Goal: Book appointment/travel/reservation

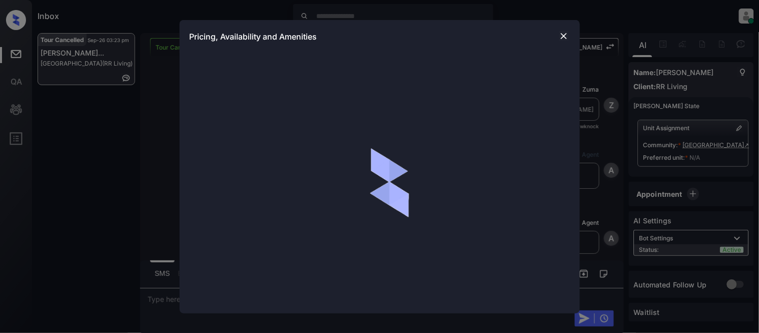
scroll to position [836, 0]
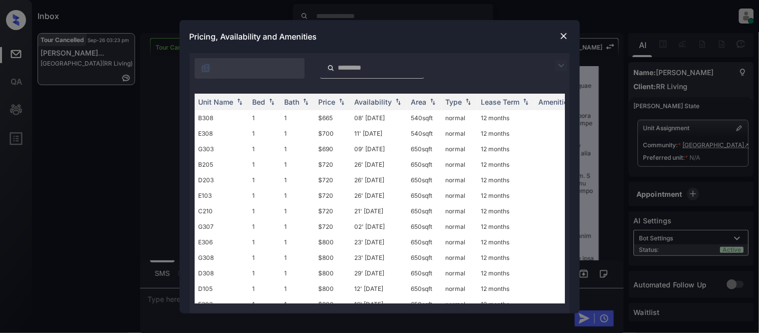
click at [562, 61] on img at bounding box center [561, 66] width 12 height 12
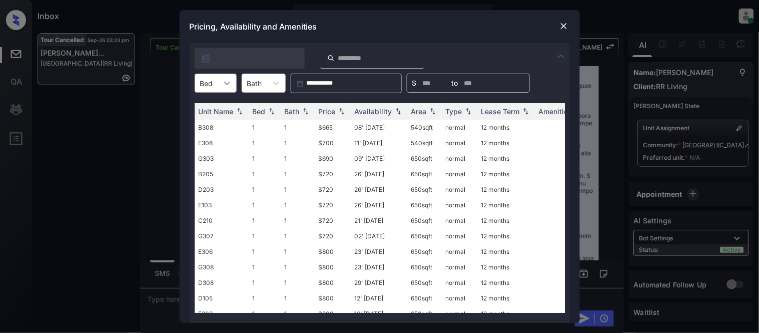
click at [218, 84] on div at bounding box center [227, 83] width 18 height 18
click at [209, 132] on div "2" at bounding box center [216, 126] width 42 height 18
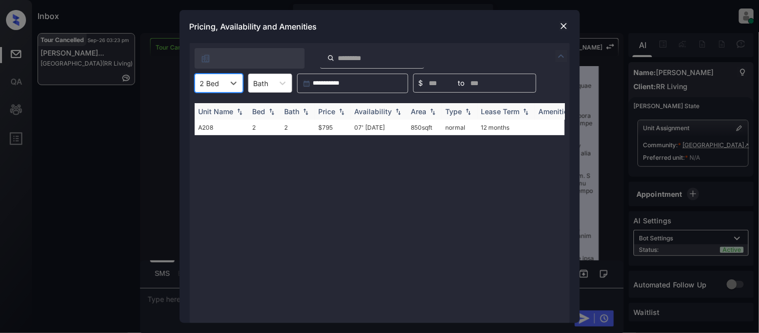
click at [330, 110] on div "Price" at bounding box center [327, 111] width 17 height 9
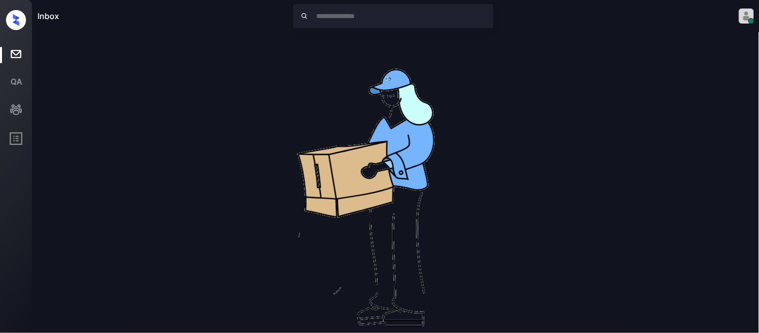
click at [326, 126] on div "Inbox Kristina Cataag Online Set yourself offline Set yourself on break Profile…" at bounding box center [379, 166] width 759 height 333
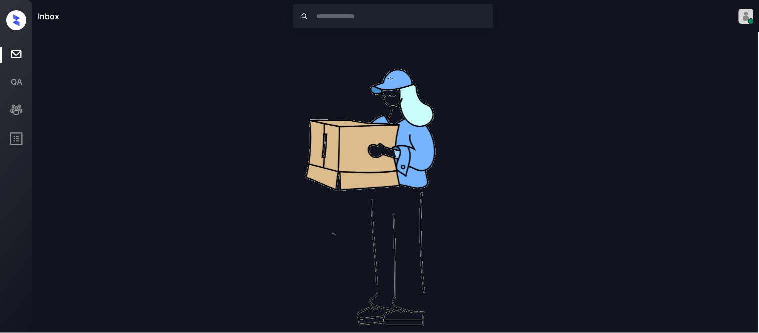
click at [588, 103] on div "No leads are available right now" at bounding box center [396, 198] width 717 height 330
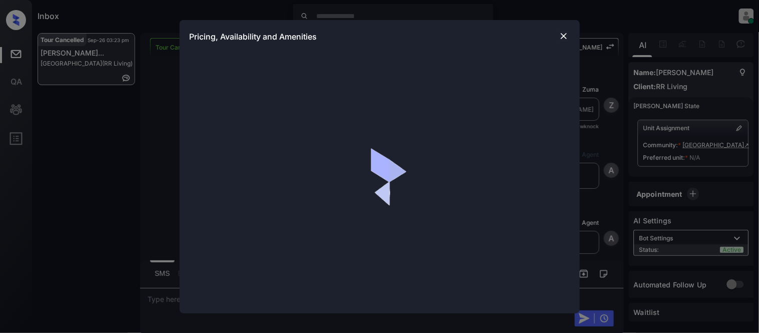
scroll to position [4542, 0]
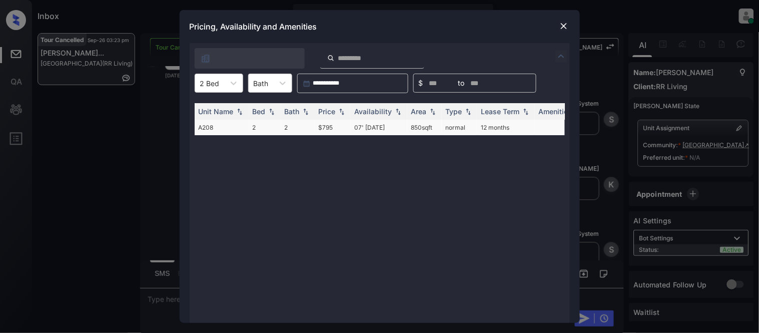
click at [368, 129] on td "07' Nov 25" at bounding box center [379, 128] width 57 height 16
click at [368, 128] on td "07' Nov 25" at bounding box center [379, 128] width 57 height 16
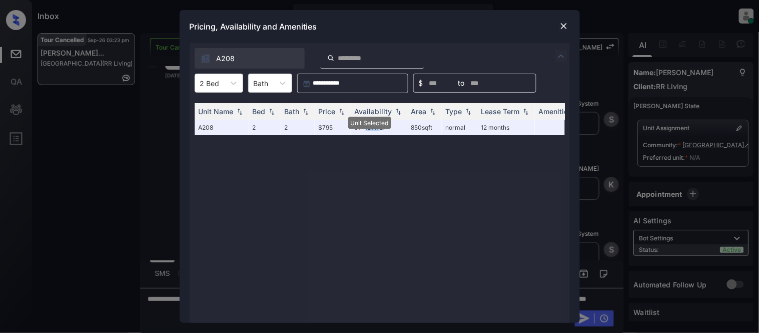
click at [559, 23] on img at bounding box center [564, 26] width 10 height 10
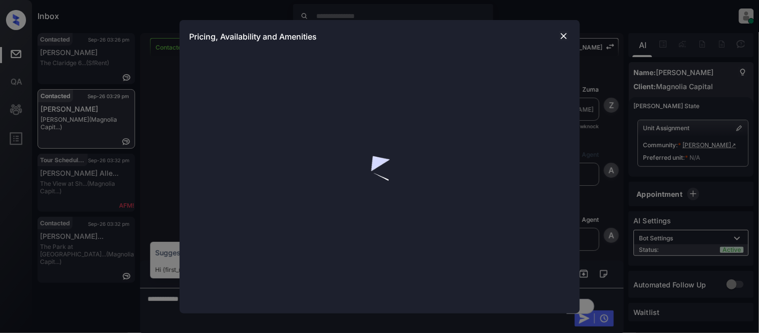
scroll to position [2966, 0]
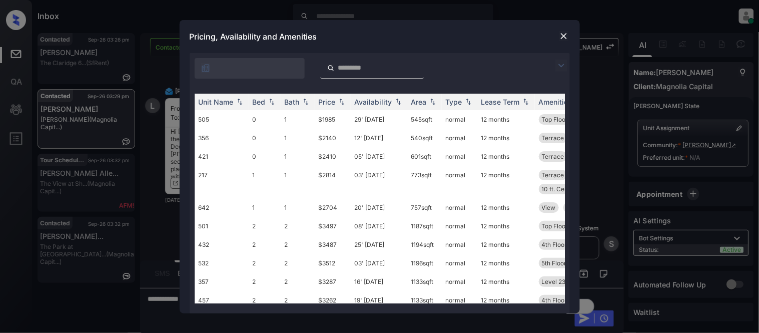
click at [560, 60] on img at bounding box center [561, 66] width 12 height 12
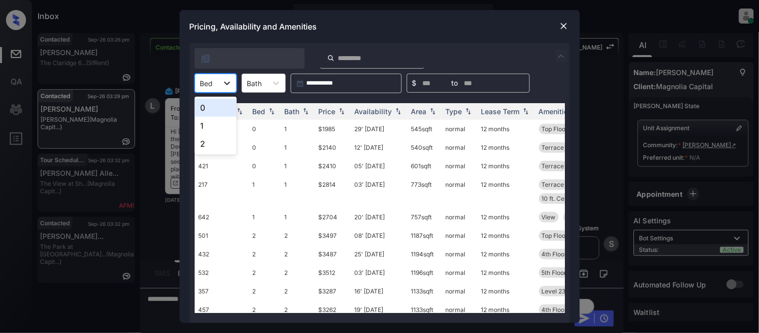
click at [219, 92] on div at bounding box center [227, 83] width 18 height 18
click at [203, 130] on div "1" at bounding box center [216, 126] width 42 height 18
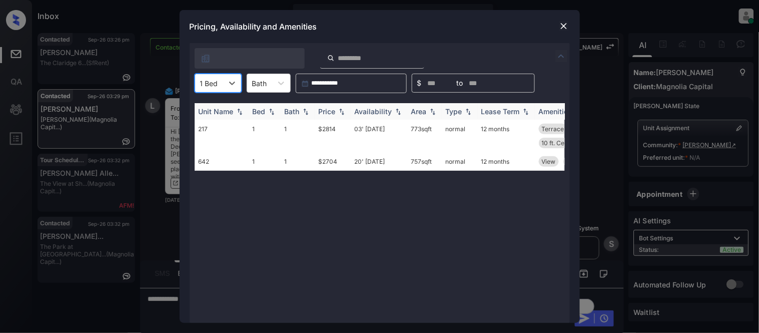
click at [361, 109] on div "Availability" at bounding box center [374, 111] width 38 height 9
click at [361, 162] on td "20' Oct 25" at bounding box center [379, 161] width 57 height 19
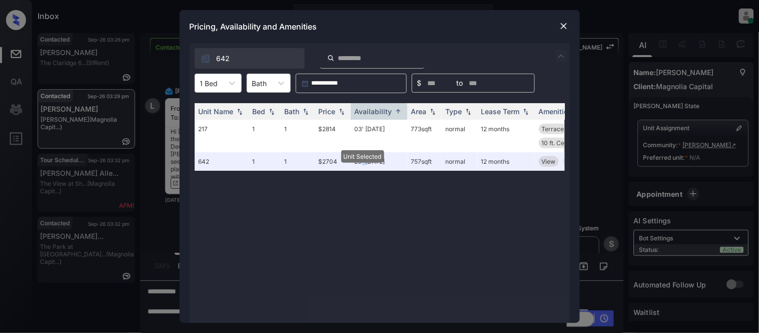
click at [559, 26] on img at bounding box center [564, 26] width 10 height 10
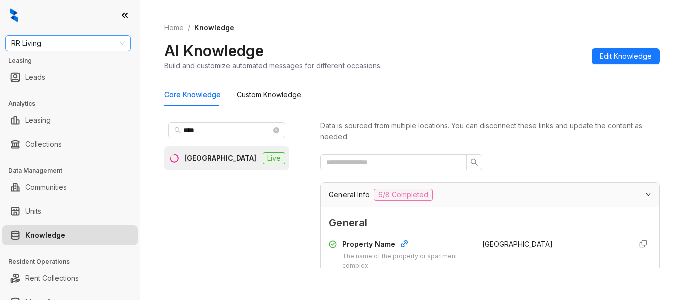
scroll to position [1501, 0]
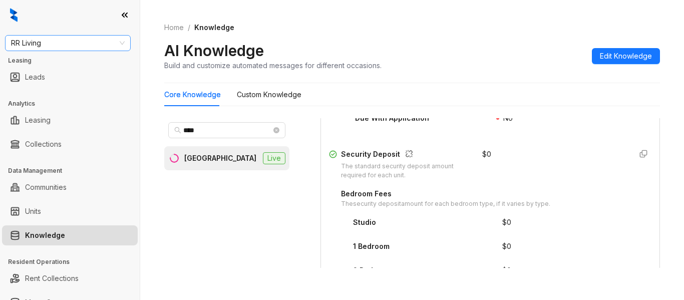
click at [73, 40] on span "RR Living" at bounding box center [68, 43] width 114 height 15
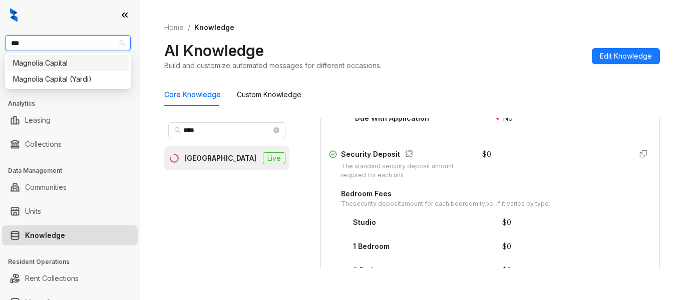
type input "****"
click at [73, 59] on div "Magnolia Capital" at bounding box center [68, 63] width 110 height 11
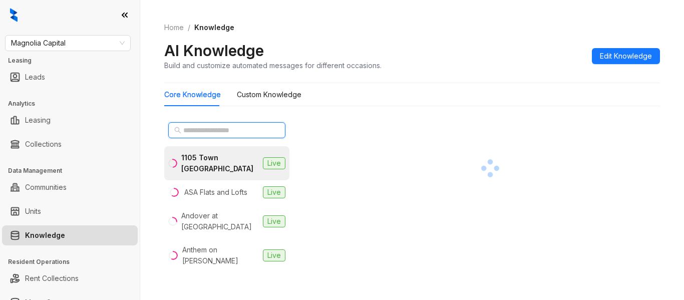
click at [209, 128] on input "text" at bounding box center [227, 130] width 88 height 11
click at [191, 133] on input "text" at bounding box center [227, 130] width 88 height 11
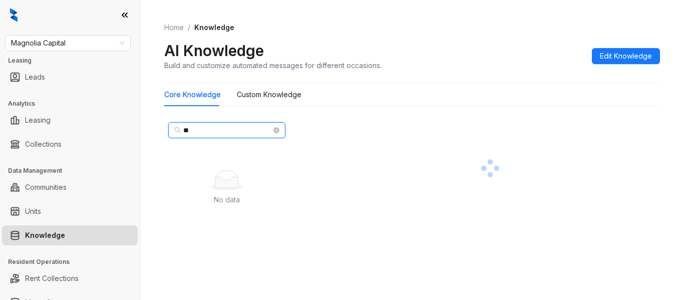
type input "*"
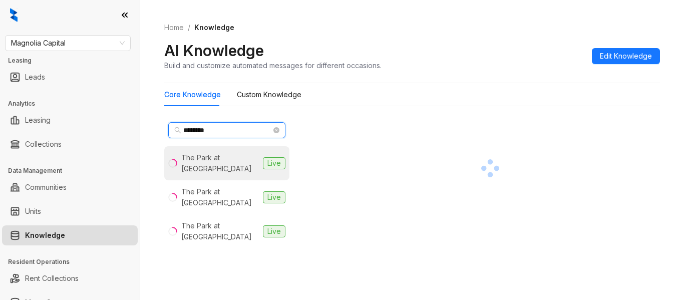
type input "********"
click at [199, 158] on div "The Park at [GEOGRAPHIC_DATA]" at bounding box center [220, 163] width 78 height 22
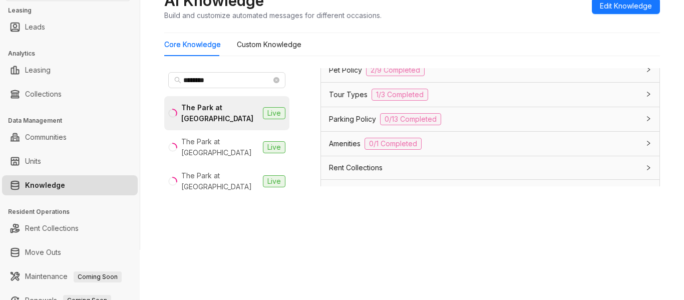
scroll to position [951, 0]
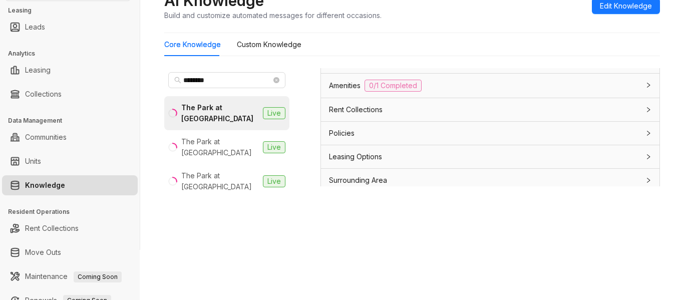
click at [368, 152] on span "Leasing Options" at bounding box center [355, 156] width 53 height 11
click at [376, 152] on span "Leasing Options" at bounding box center [355, 156] width 53 height 11
click at [378, 150] on div "Leasing Options" at bounding box center [490, 156] width 338 height 23
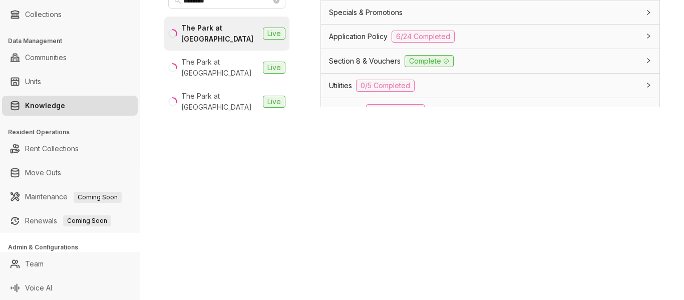
scroll to position [723, 0]
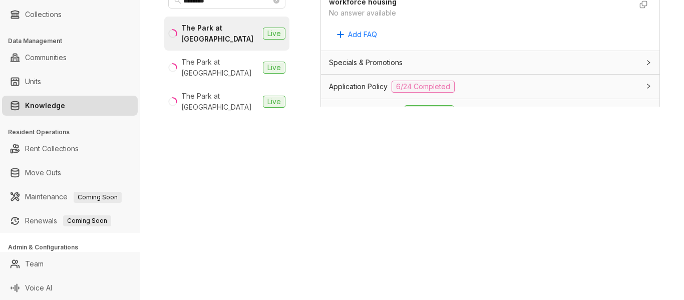
click at [372, 89] on span "Application Policy" at bounding box center [358, 86] width 59 height 11
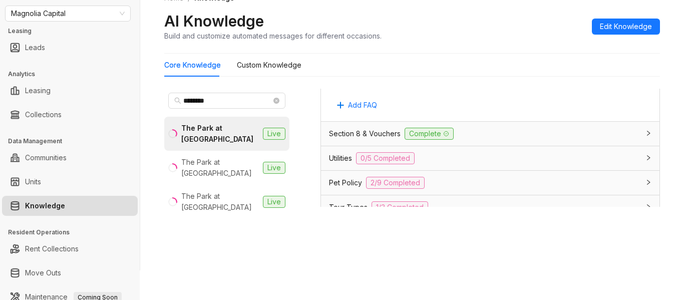
scroll to position [2124, 0]
click at [348, 164] on span "Utilities" at bounding box center [340, 158] width 23 height 11
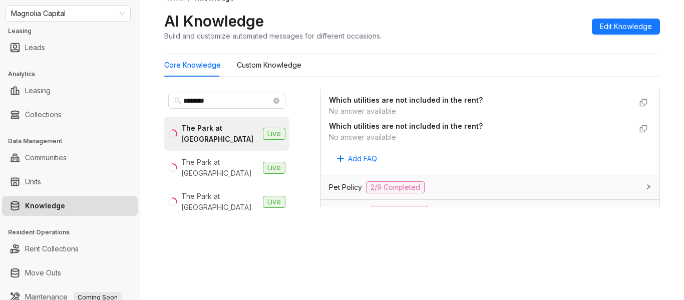
scroll to position [2525, 0]
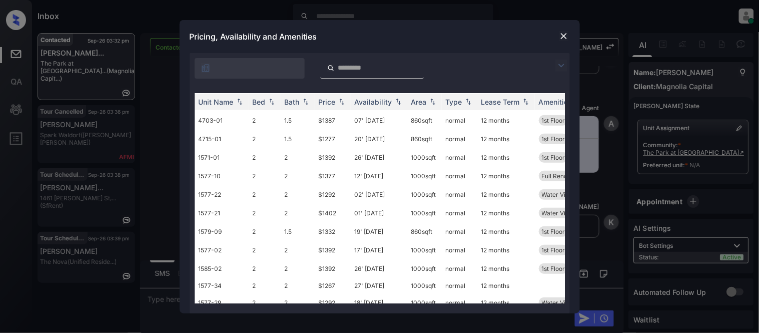
scroll to position [200, 0]
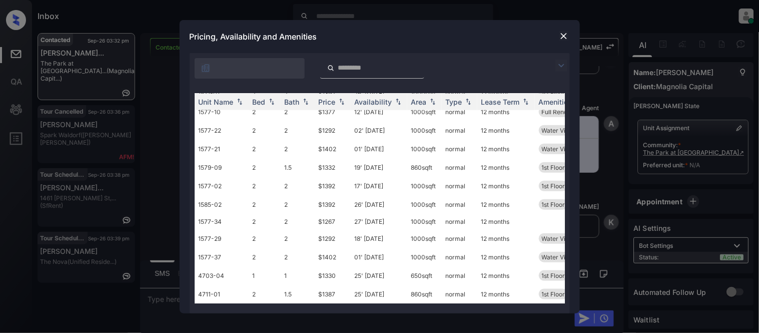
click at [565, 36] on img at bounding box center [564, 36] width 10 height 10
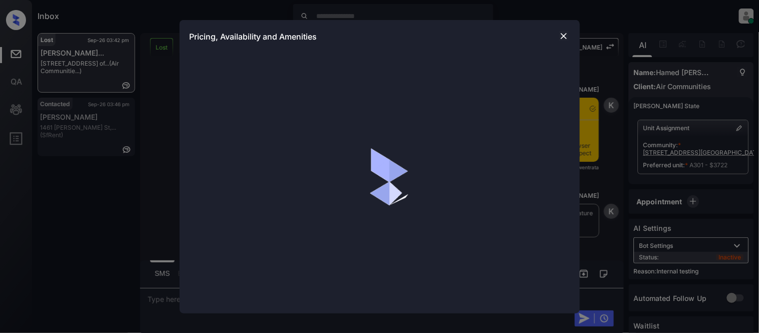
scroll to position [11142, 0]
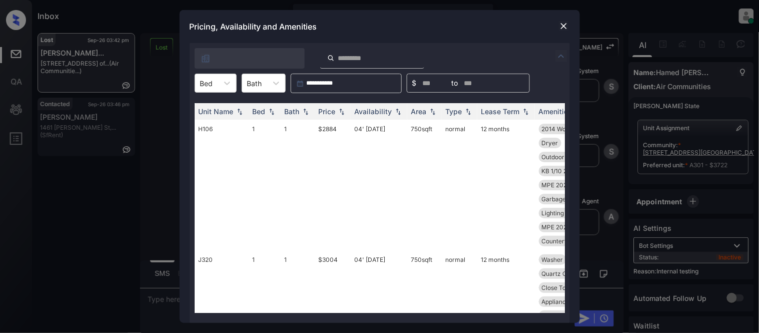
click at [208, 87] on div at bounding box center [206, 83] width 13 height 11
click at [204, 143] on div "2" at bounding box center [216, 144] width 42 height 18
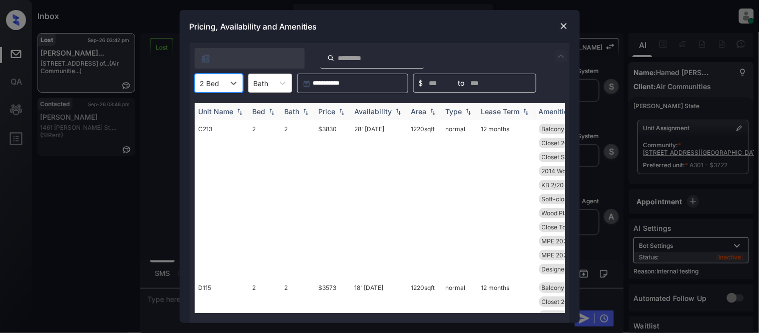
click at [329, 110] on div "Price" at bounding box center [327, 111] width 17 height 9
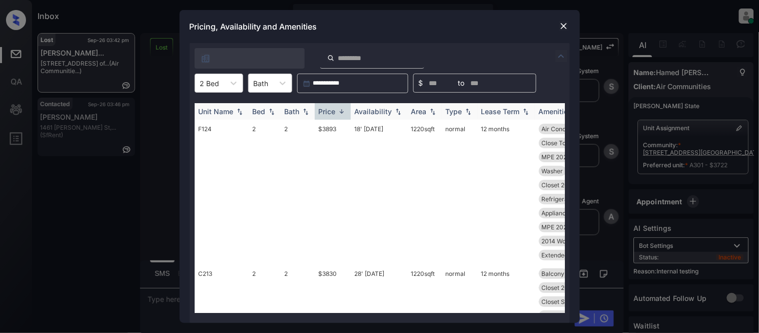
click at [366, 111] on div "Availability" at bounding box center [374, 111] width 38 height 9
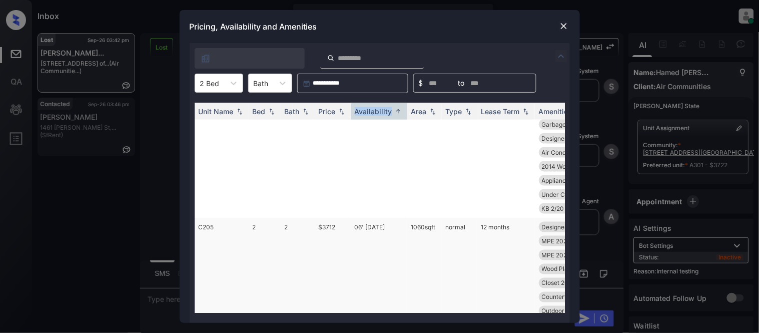
scroll to position [1389, 0]
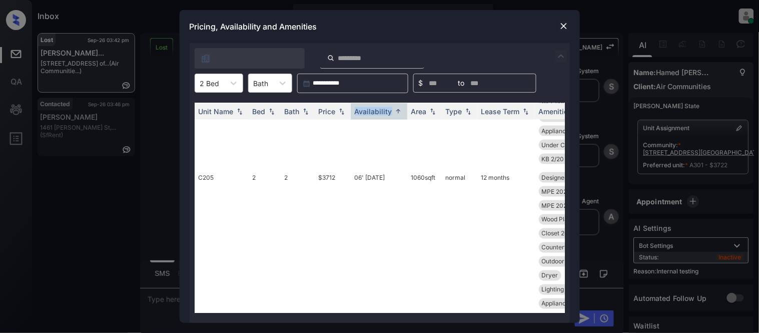
click at [567, 24] on img at bounding box center [564, 26] width 10 height 10
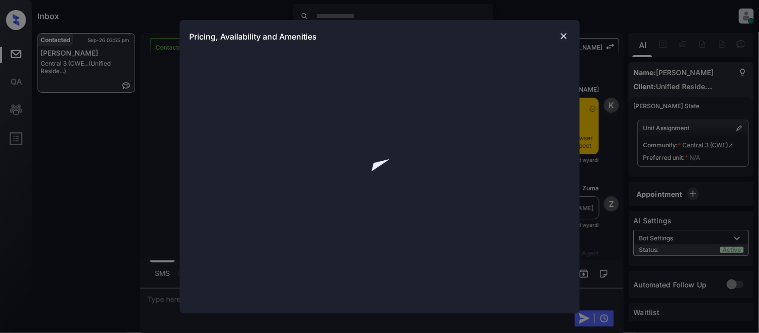
scroll to position [470, 0]
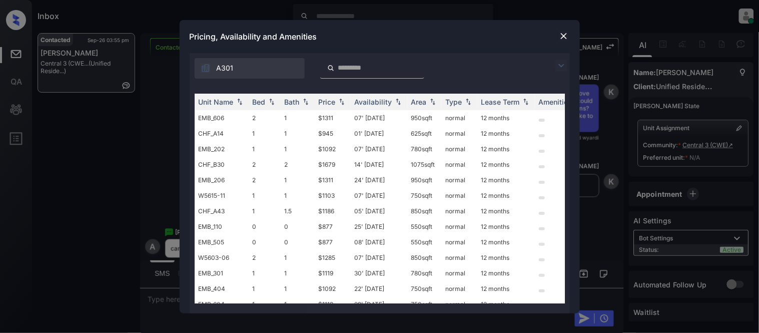
click at [560, 68] on img at bounding box center [561, 66] width 12 height 12
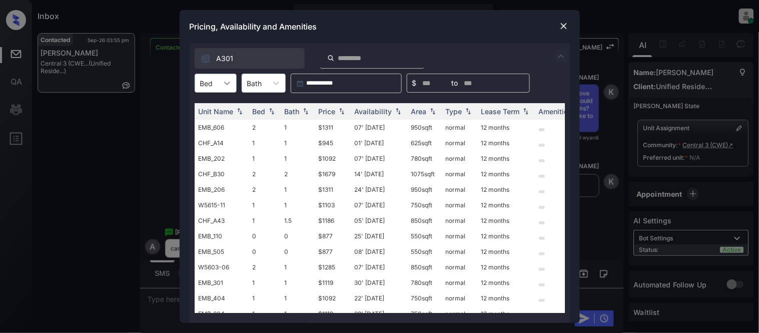
click at [219, 76] on div at bounding box center [227, 83] width 18 height 18
click at [216, 120] on div "1" at bounding box center [216, 126] width 42 height 18
click at [335, 109] on div "Price" at bounding box center [327, 111] width 17 height 9
click at [328, 122] on td "$945" at bounding box center [333, 128] width 36 height 16
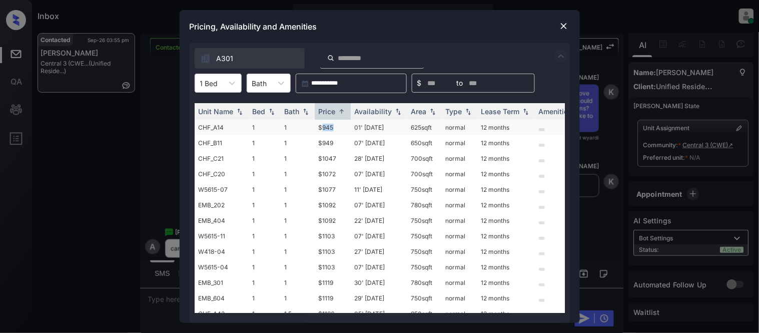
click at [328, 122] on td "$945" at bounding box center [333, 128] width 36 height 16
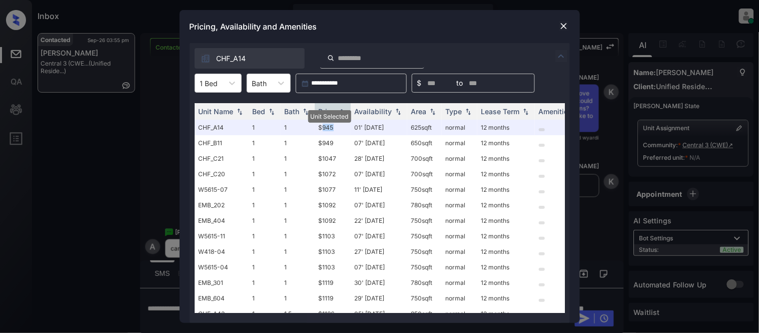
click at [565, 23] on img at bounding box center [564, 26] width 10 height 10
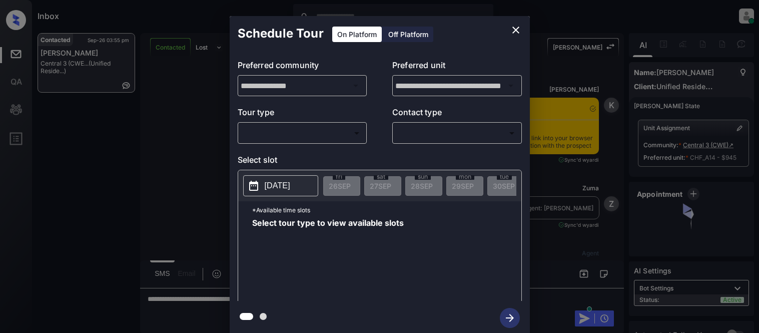
click at [330, 136] on body "Inbox [PERSON_NAME] Cataag Online Set yourself offline Set yourself on break Pr…" at bounding box center [379, 166] width 759 height 333
type input "********"
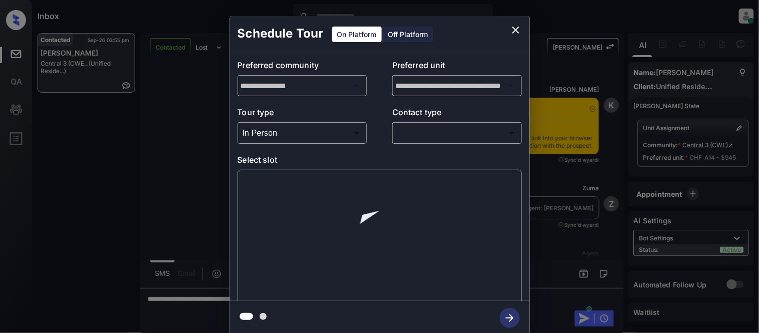
click at [404, 147] on div at bounding box center [379, 166] width 759 height 333
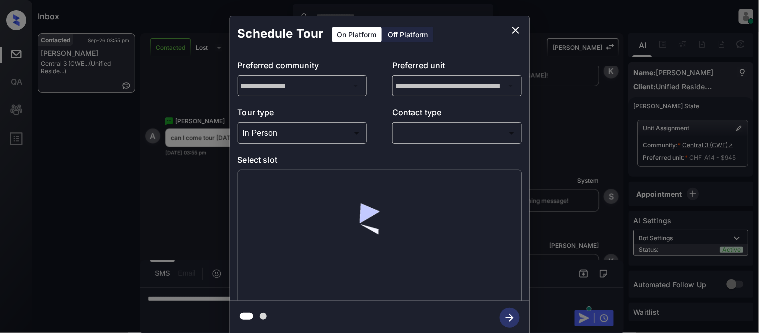
click at [406, 138] on body "Inbox [PERSON_NAME] Cataag Online Set yourself offline Set yourself on break Pr…" at bounding box center [379, 166] width 759 height 333
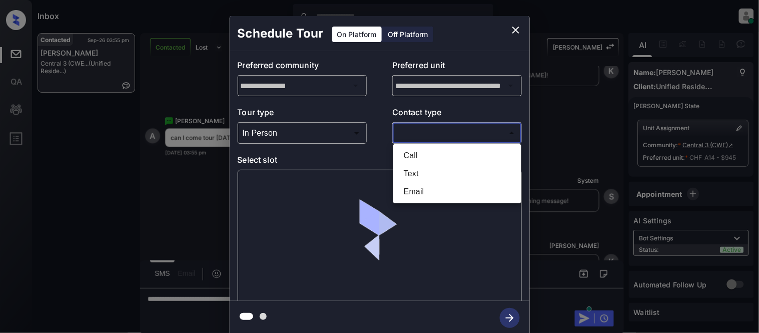
click at [407, 166] on li "Text" at bounding box center [457, 174] width 123 height 18
type input "****"
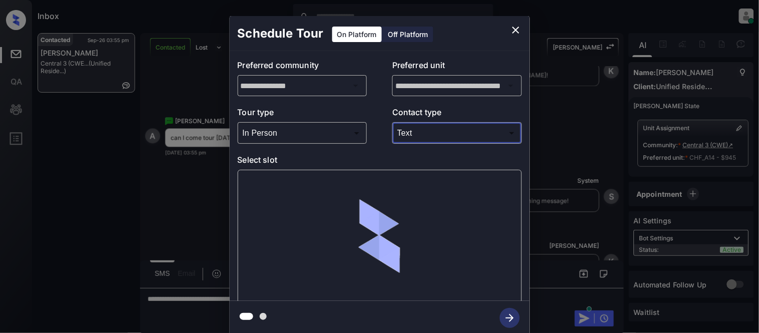
click at [275, 192] on div at bounding box center [380, 237] width 284 height 134
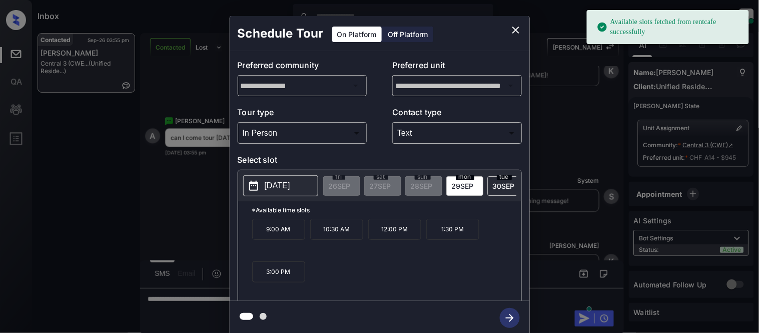
click at [275, 192] on button "[DATE]" at bounding box center [280, 185] width 75 height 21
drag, startPoint x: 258, startPoint y: 234, endPoint x: 298, endPoint y: 236, distance: 39.6
click at [298, 236] on p "9:00 AM" at bounding box center [278, 229] width 53 height 21
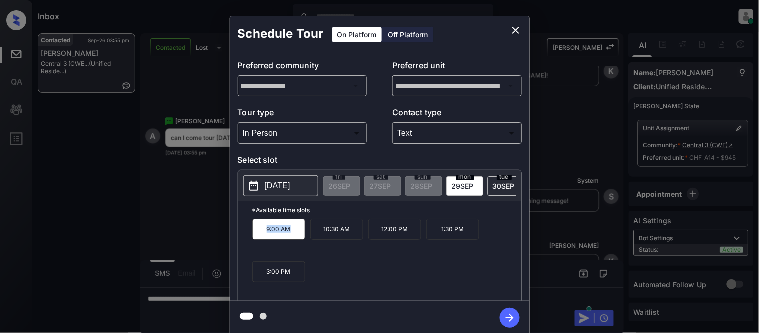
copy p "9:00 AM"
click at [518, 26] on icon "close" at bounding box center [516, 30] width 12 height 12
